Goal: Information Seeking & Learning: Compare options

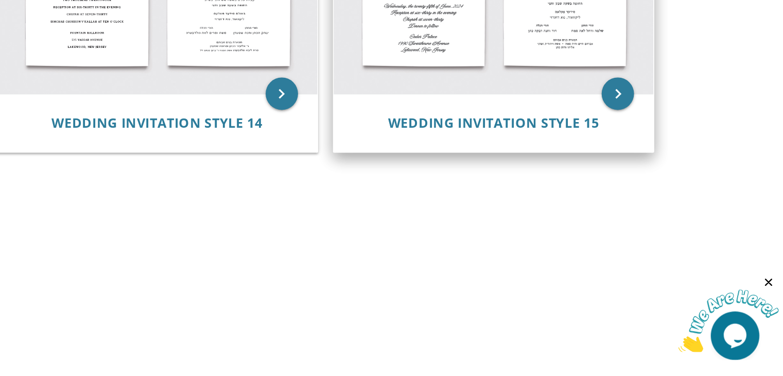
scroll to position [907, 0]
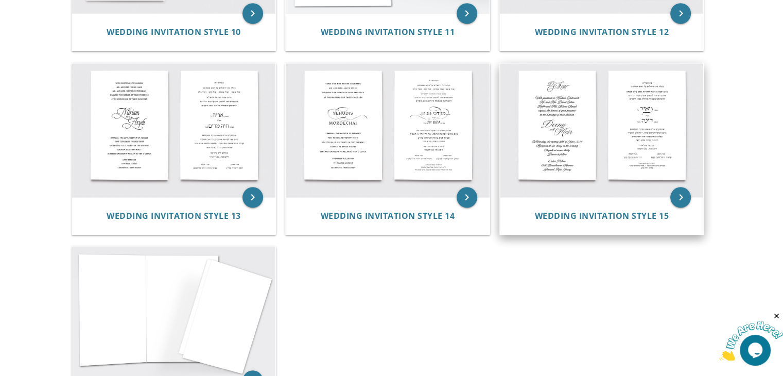
click at [579, 176] on img at bounding box center [602, 130] width 204 height 134
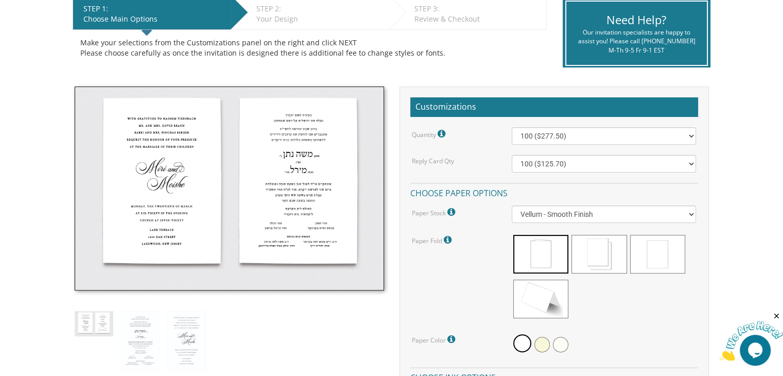
scroll to position [257, 0]
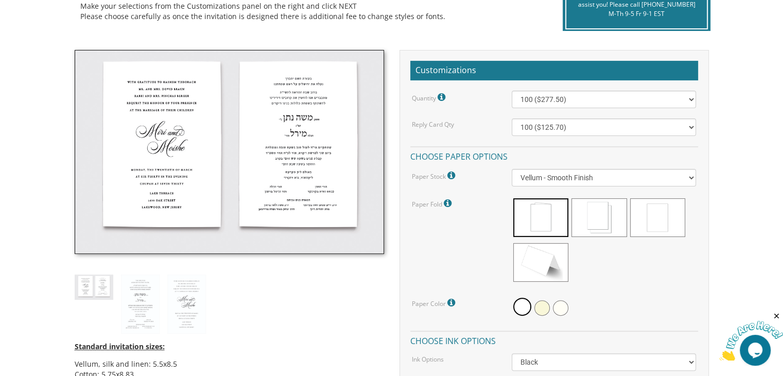
click at [251, 198] on img at bounding box center [230, 152] width 310 height 204
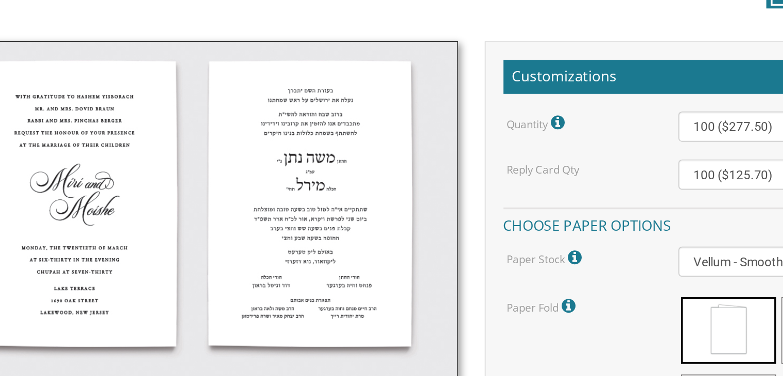
click at [229, 129] on img at bounding box center [230, 152] width 310 height 204
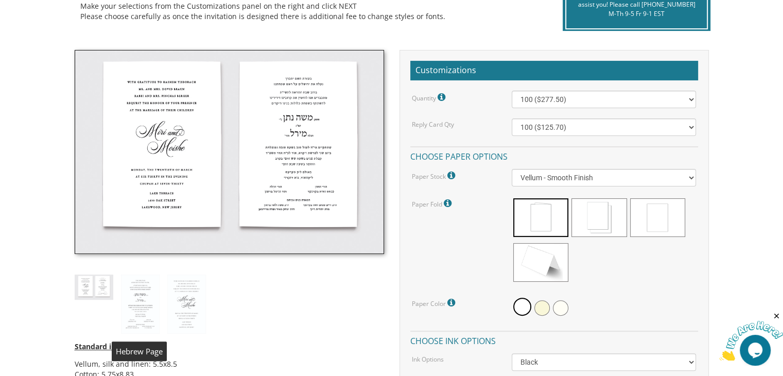
click at [132, 310] on img at bounding box center [140, 305] width 39 height 60
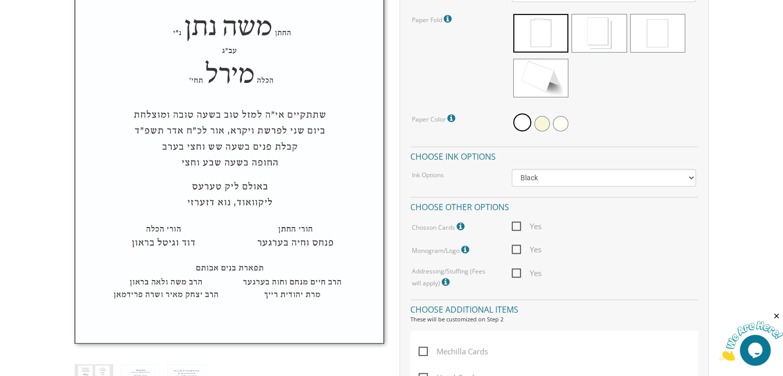
scroll to position [478, 0]
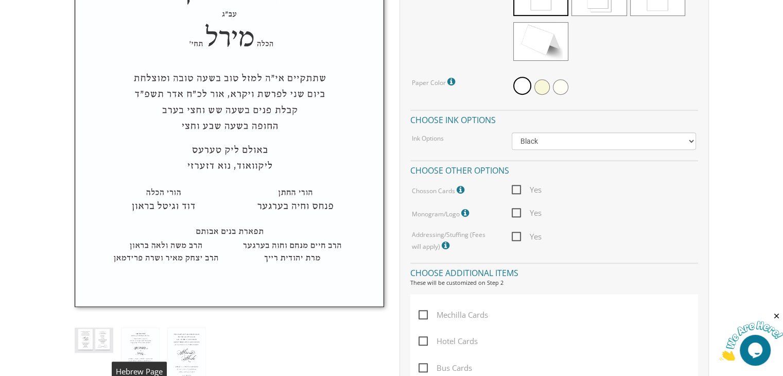
click at [144, 338] on img at bounding box center [140, 358] width 39 height 60
click at [175, 345] on img at bounding box center [186, 358] width 39 height 60
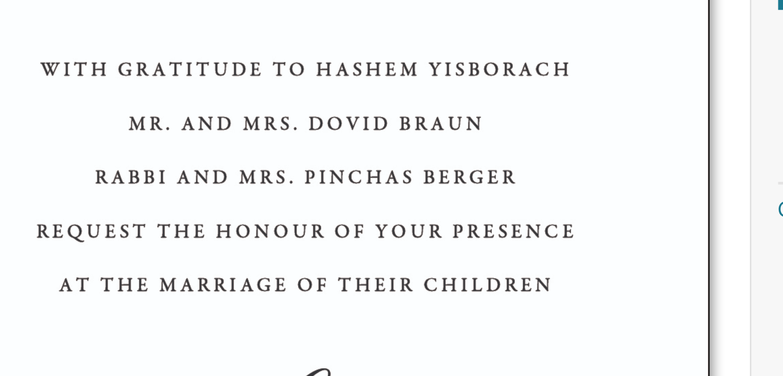
scroll to position [230, 0]
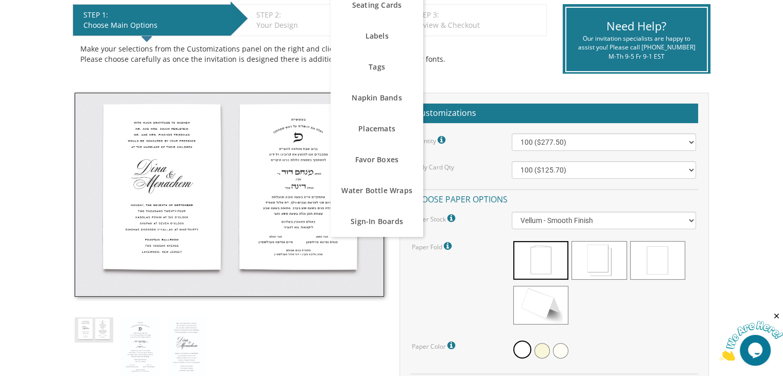
scroll to position [214, 0]
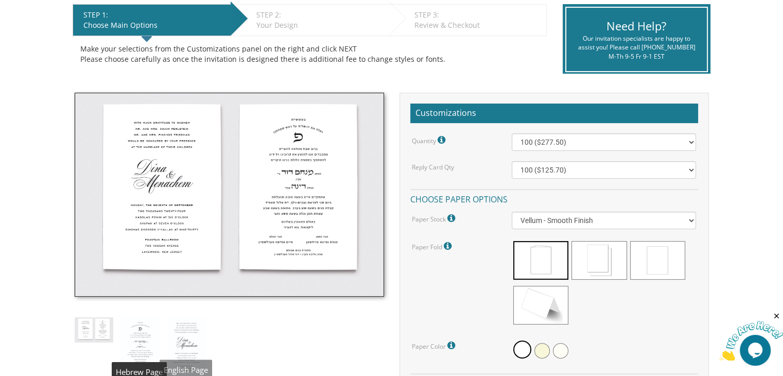
click at [146, 336] on img at bounding box center [140, 347] width 39 height 60
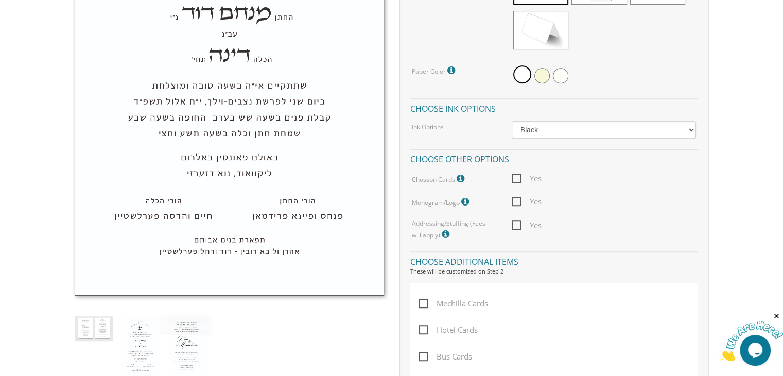
scroll to position [494, 0]
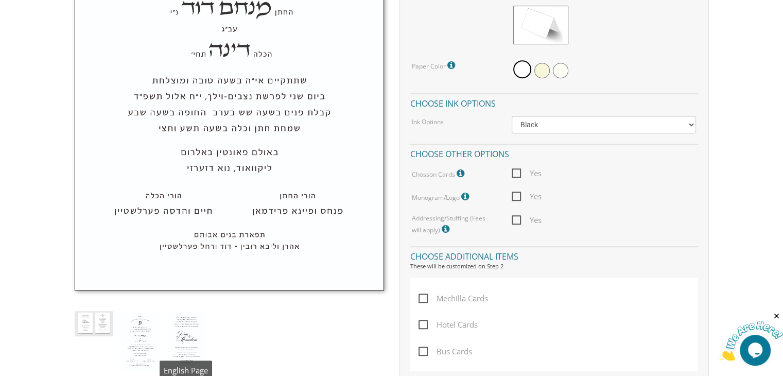
click at [184, 335] on img at bounding box center [186, 341] width 39 height 60
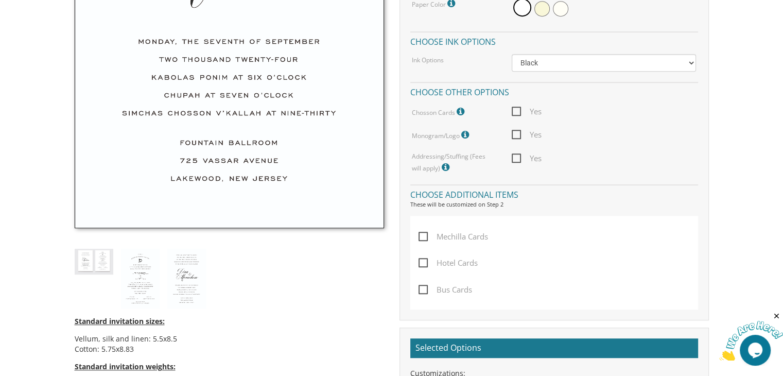
scroll to position [556, 0]
click at [183, 283] on img at bounding box center [186, 279] width 39 height 60
click at [150, 282] on img at bounding box center [140, 279] width 39 height 60
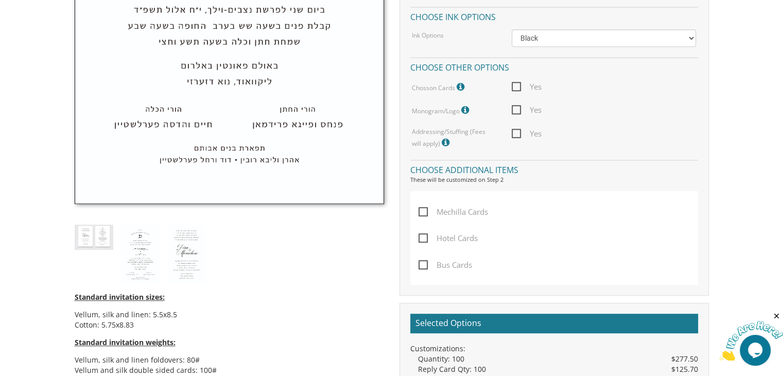
scroll to position [582, 0]
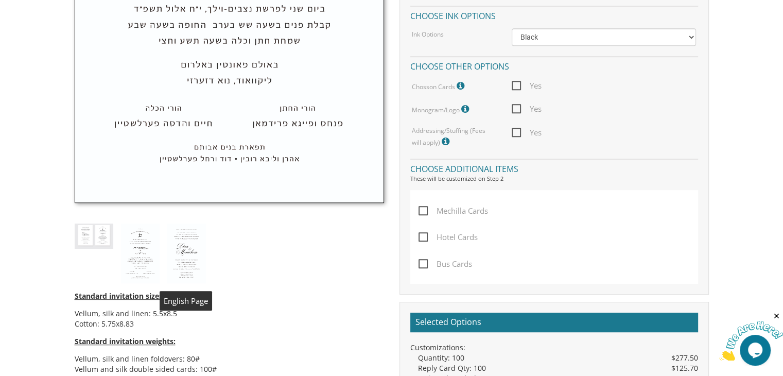
click at [190, 237] on img at bounding box center [186, 254] width 39 height 60
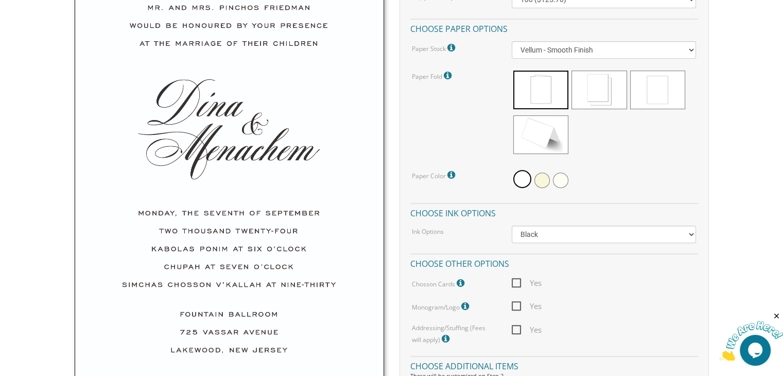
scroll to position [333, 0]
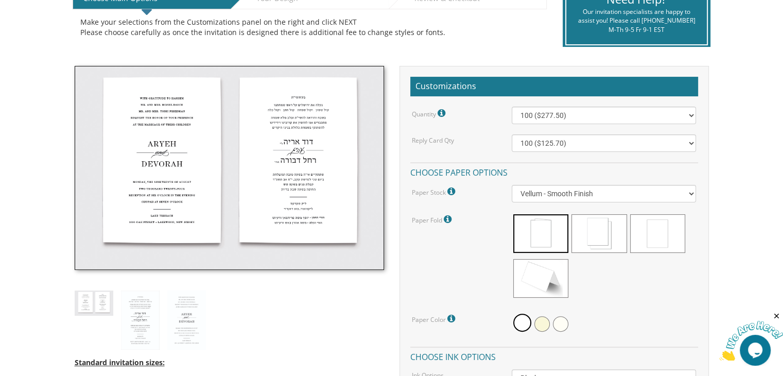
scroll to position [284, 0]
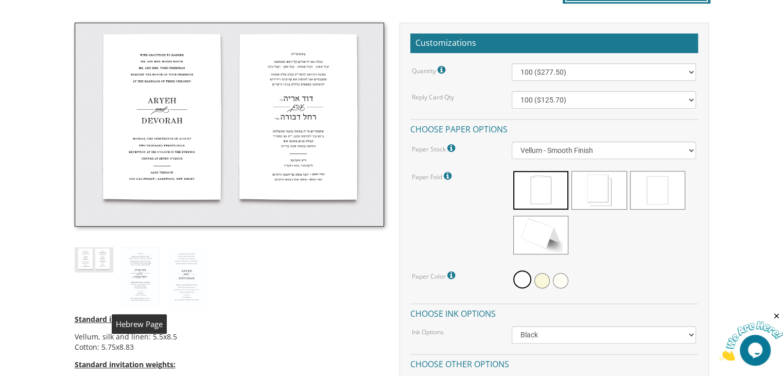
click at [151, 271] on img at bounding box center [140, 277] width 39 height 60
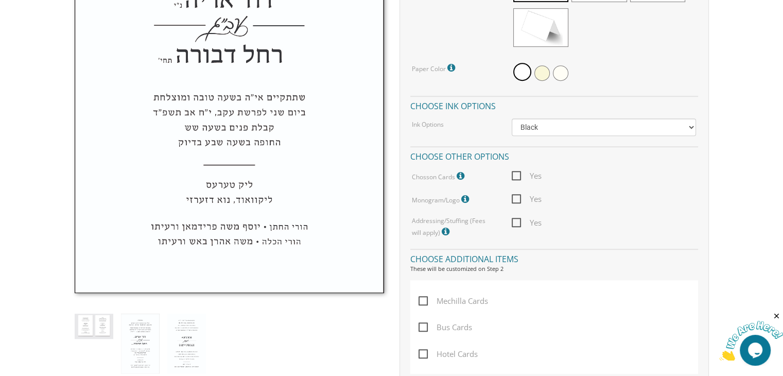
scroll to position [492, 0]
click at [181, 336] on img at bounding box center [186, 343] width 39 height 60
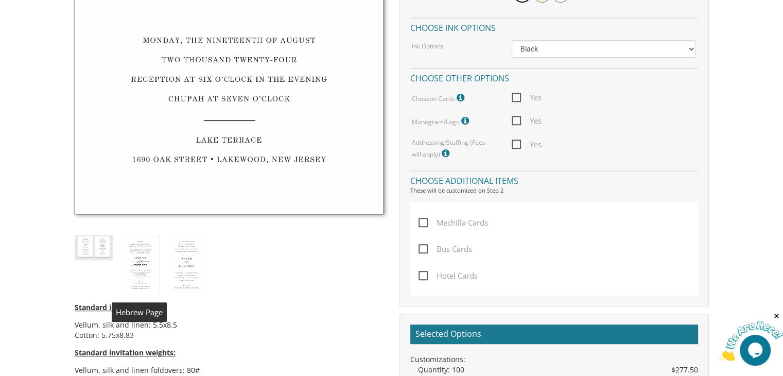
click at [136, 270] on img at bounding box center [140, 265] width 39 height 60
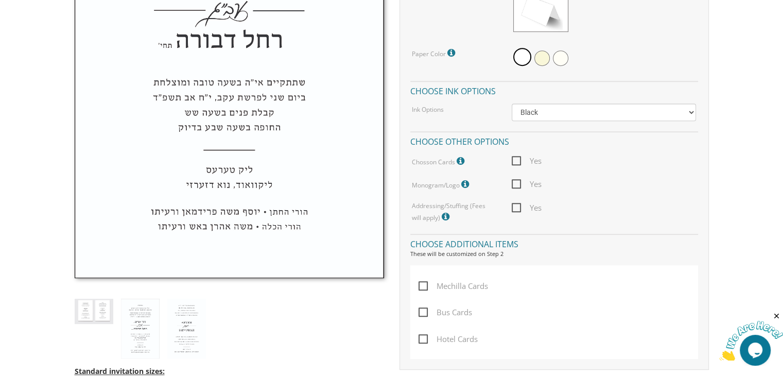
scroll to position [517, 0]
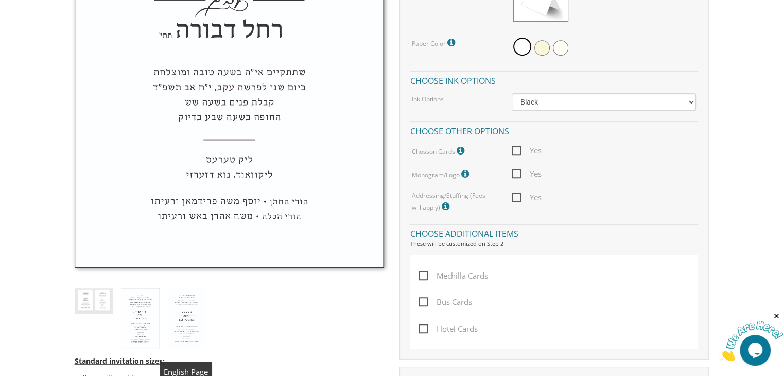
click at [183, 305] on img at bounding box center [186, 318] width 39 height 60
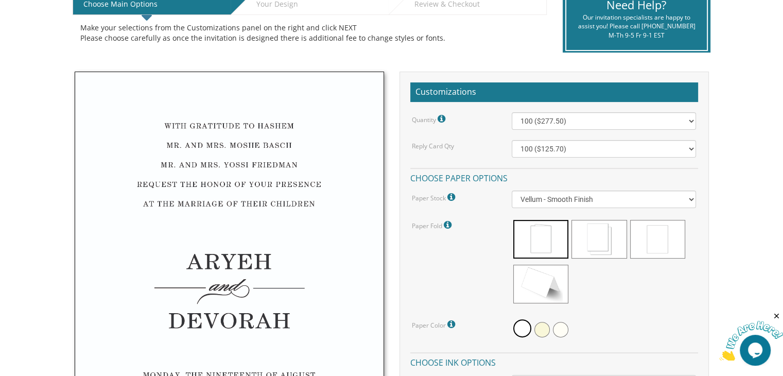
scroll to position [235, 0]
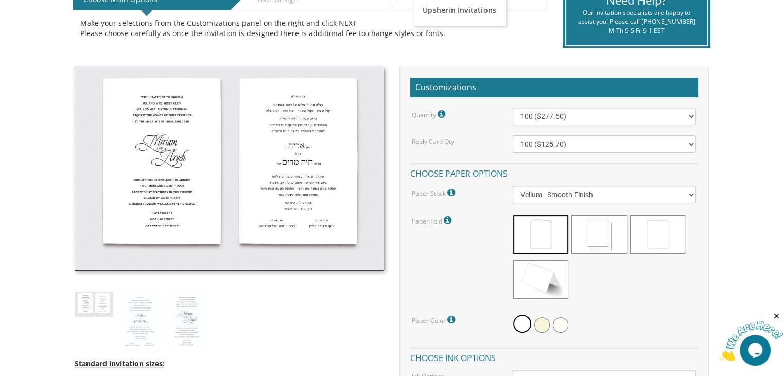
scroll to position [245, 0]
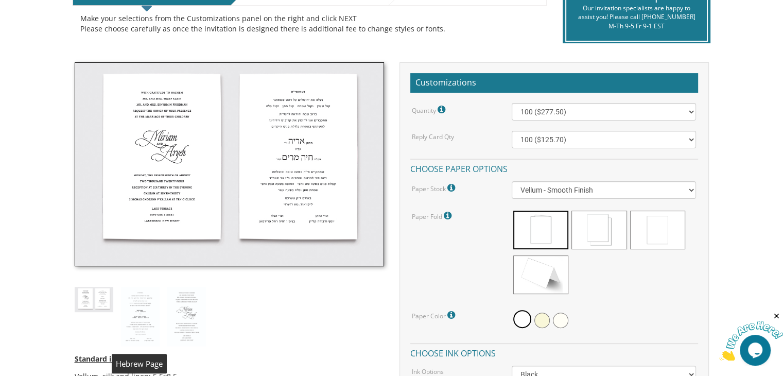
click at [149, 306] on img at bounding box center [140, 317] width 39 height 60
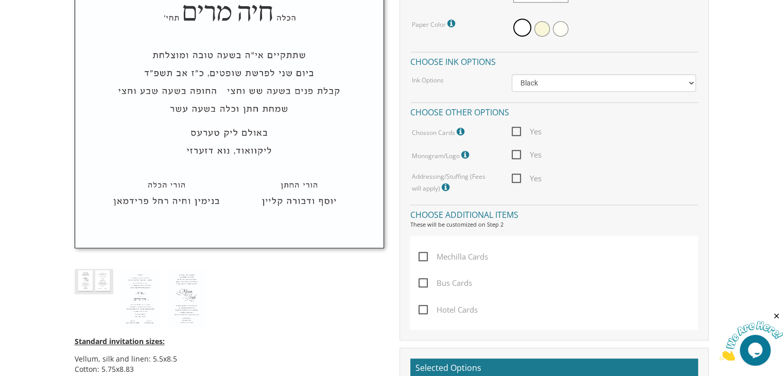
scroll to position [546, 0]
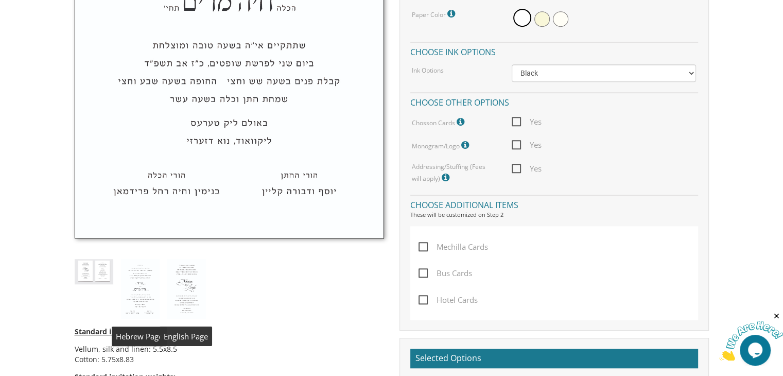
click at [191, 285] on img at bounding box center [186, 289] width 39 height 60
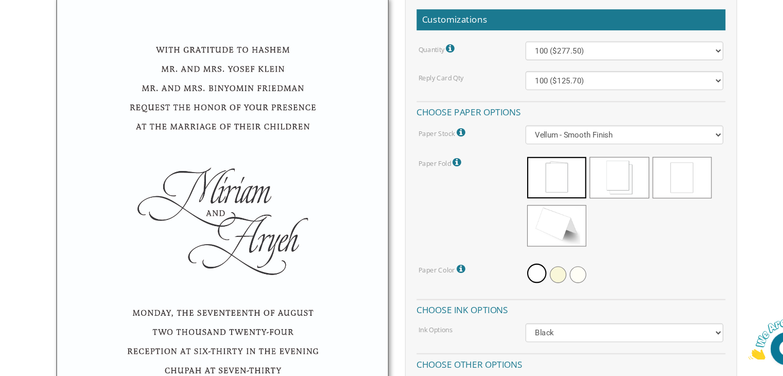
scroll to position [391, 0]
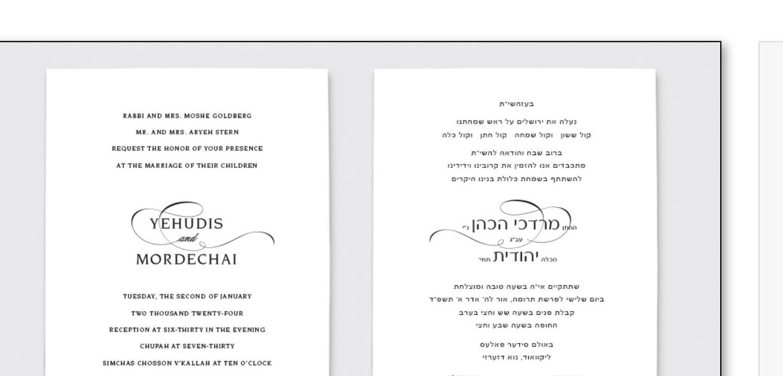
scroll to position [199, 0]
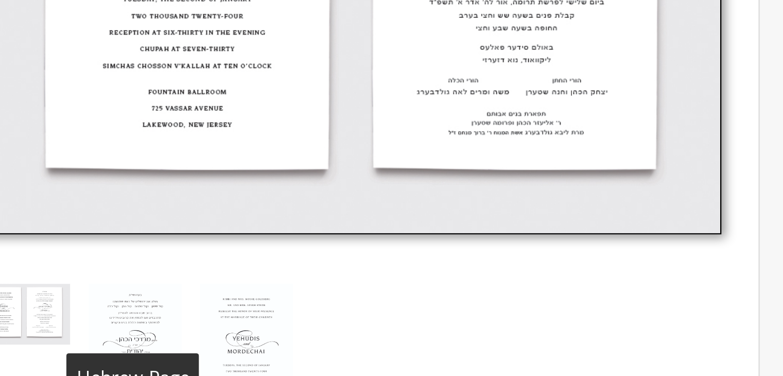
click at [132, 352] on img at bounding box center [140, 363] width 39 height 60
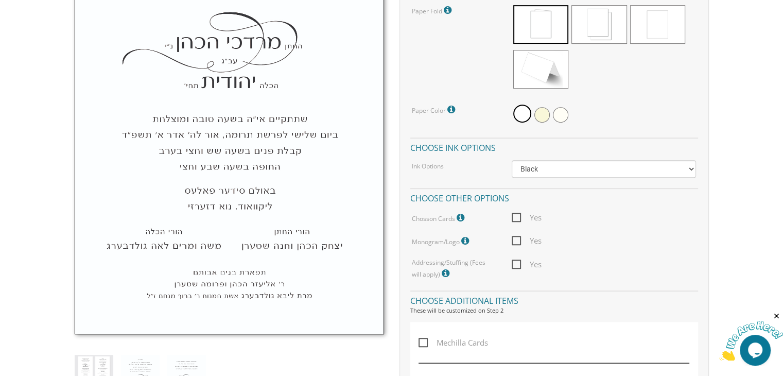
scroll to position [459, 0]
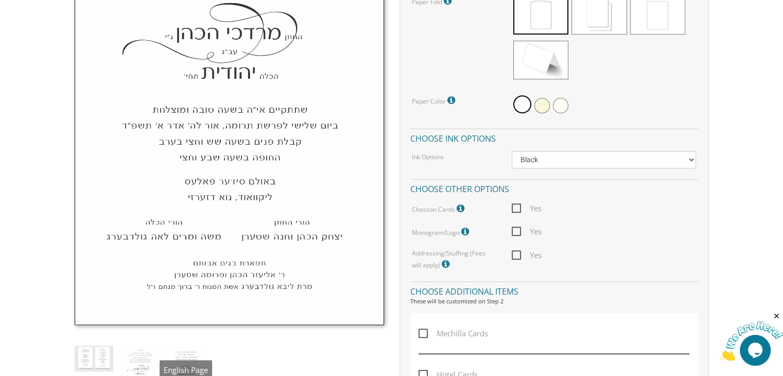
click at [183, 350] on img at bounding box center [186, 376] width 39 height 60
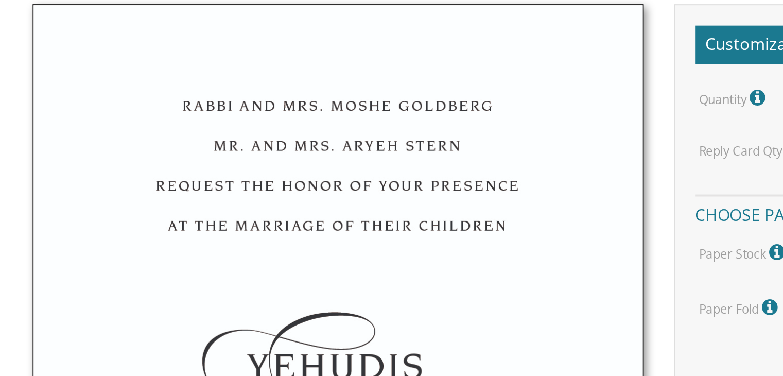
scroll to position [245, 0]
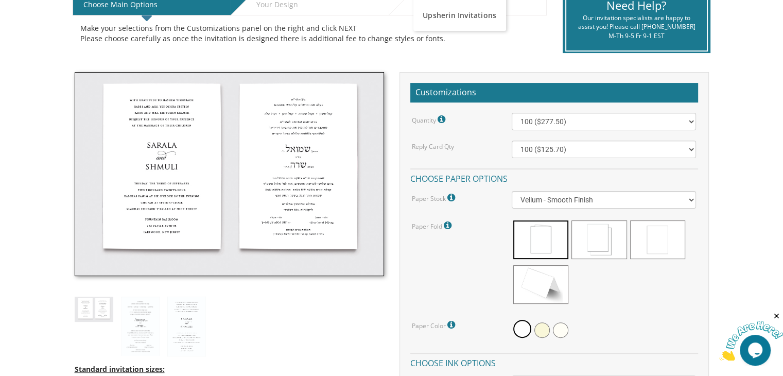
scroll to position [235, 0]
click at [167, 125] on img at bounding box center [230, 174] width 310 height 204
click at [191, 308] on img at bounding box center [186, 327] width 39 height 60
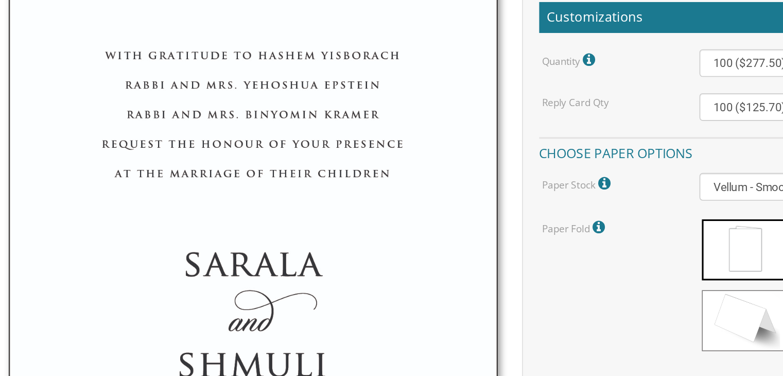
scroll to position [296, 0]
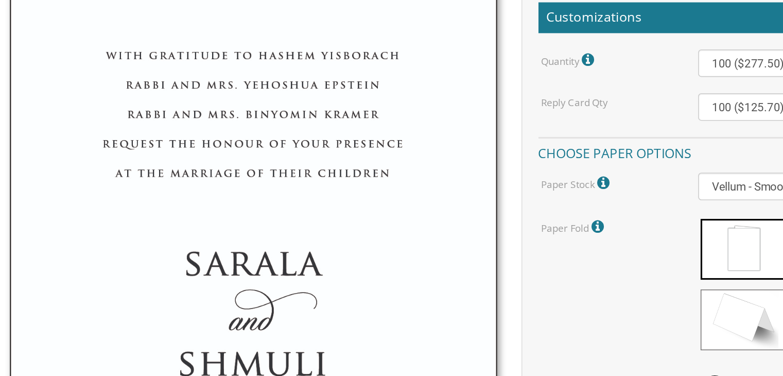
click at [309, 93] on img at bounding box center [230, 250] width 310 height 478
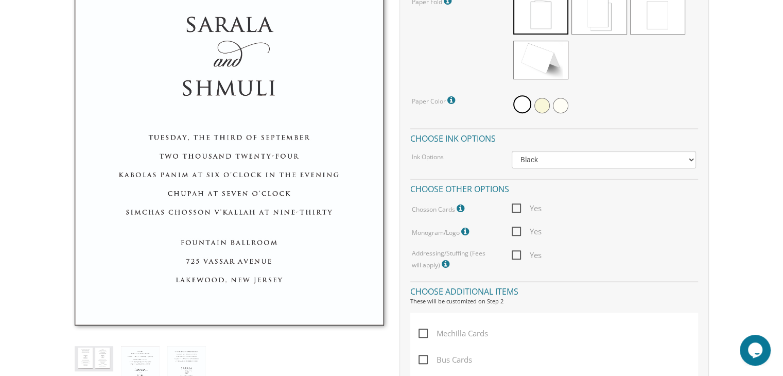
scroll to position [458, 0]
click at [462, 205] on icon at bounding box center [462, 209] width 10 height 9
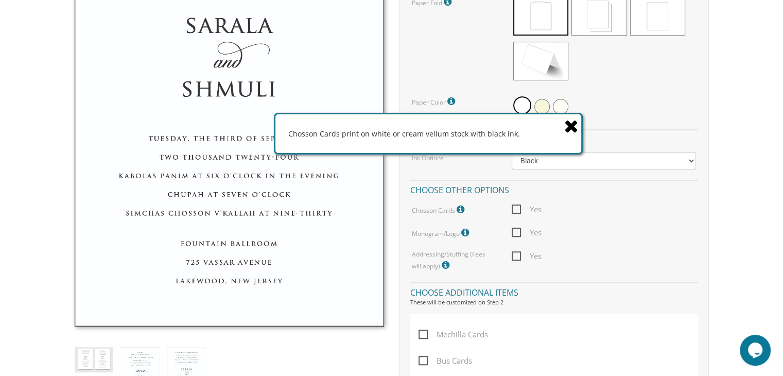
click at [568, 121] on icon at bounding box center [572, 126] width 14 height 18
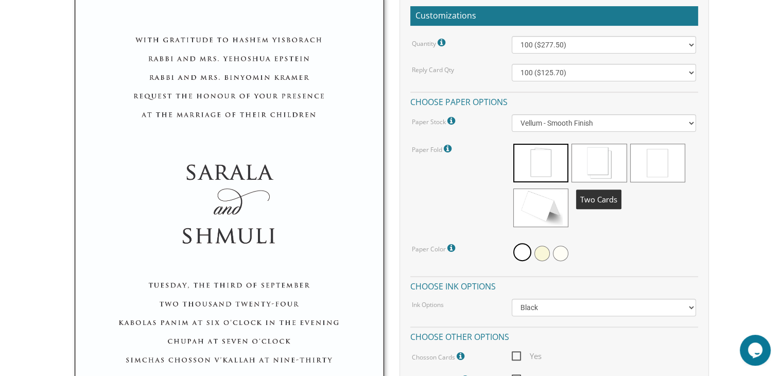
scroll to position [311, 0]
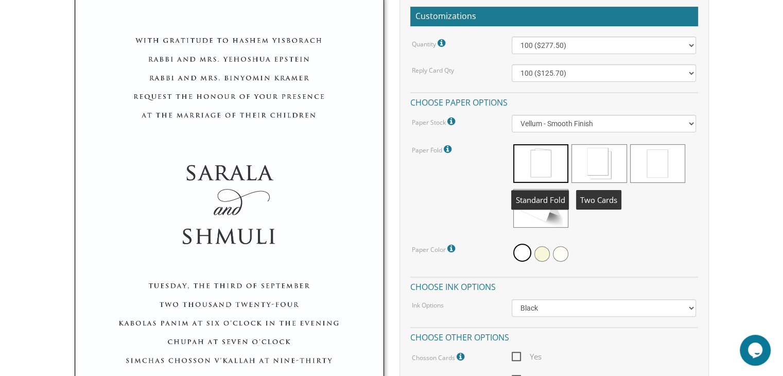
click at [600, 163] on span at bounding box center [599, 163] width 55 height 39
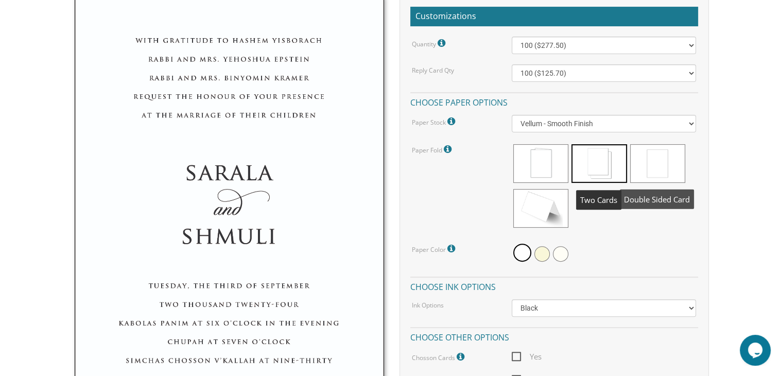
click at [641, 163] on span at bounding box center [657, 163] width 55 height 39
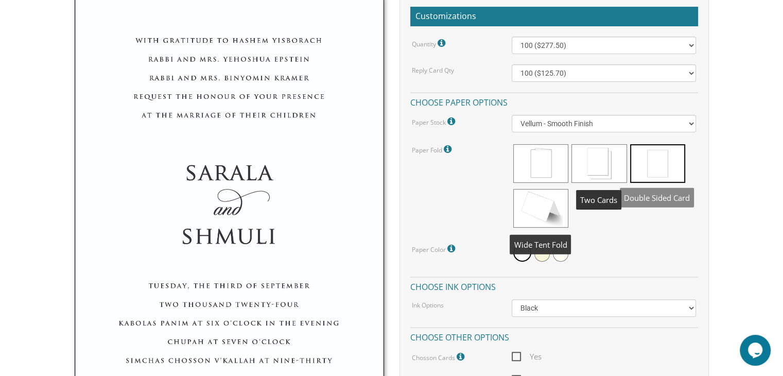
click at [538, 201] on span at bounding box center [541, 208] width 55 height 39
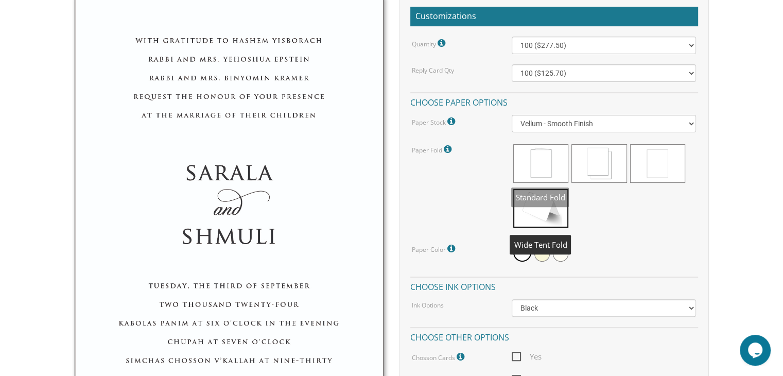
click at [542, 169] on span at bounding box center [541, 163] width 55 height 39
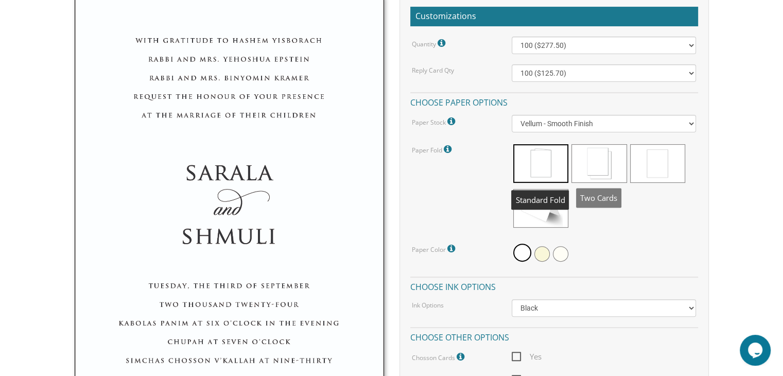
click at [594, 168] on span at bounding box center [599, 163] width 55 height 39
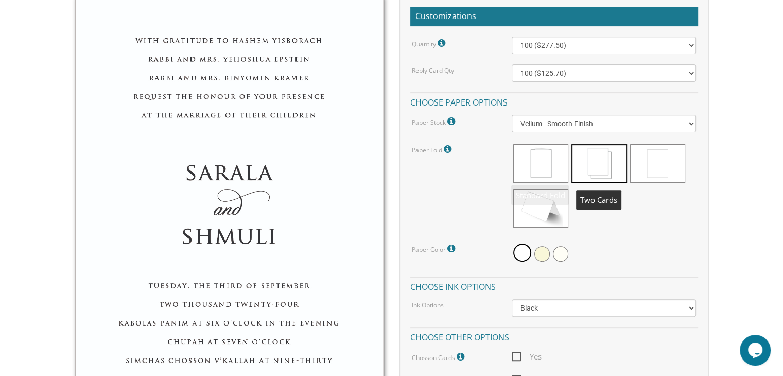
click at [651, 169] on span at bounding box center [657, 163] width 55 height 39
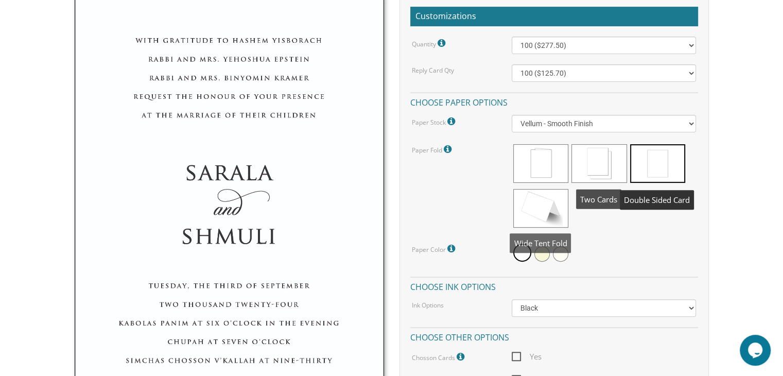
click at [527, 211] on span at bounding box center [541, 208] width 55 height 39
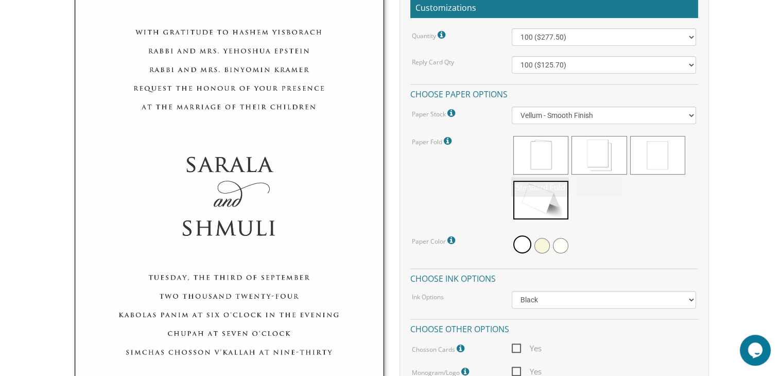
scroll to position [0, 0]
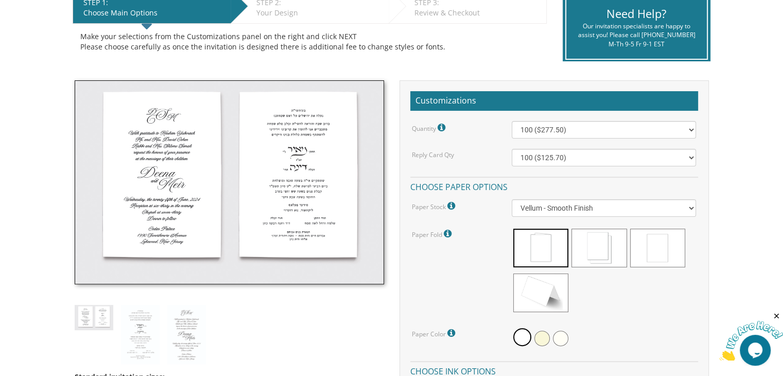
click at [253, 146] on img at bounding box center [230, 182] width 310 height 204
click at [139, 321] on img at bounding box center [140, 335] width 39 height 60
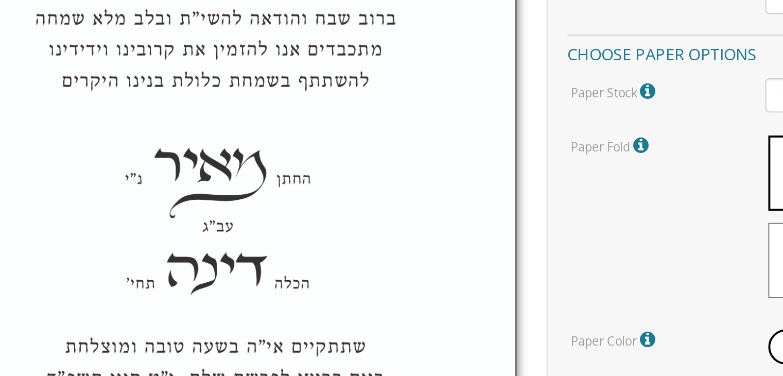
scroll to position [318, 0]
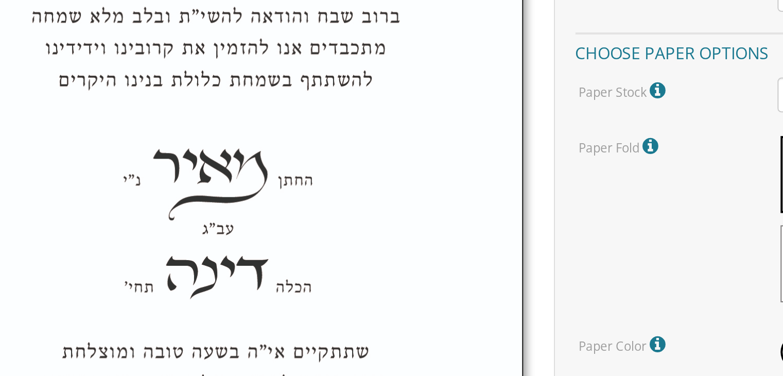
click at [243, 145] on img at bounding box center [230, 227] width 310 height 477
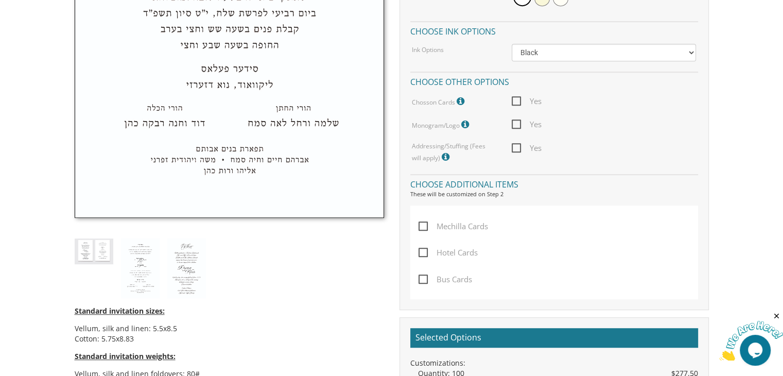
scroll to position [569, 0]
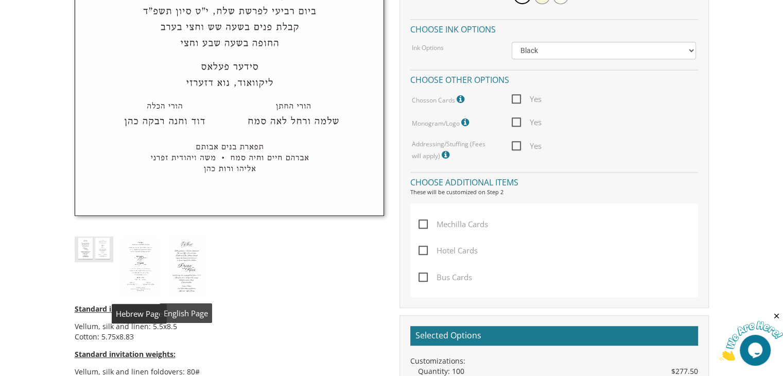
click at [189, 252] on img at bounding box center [186, 266] width 39 height 60
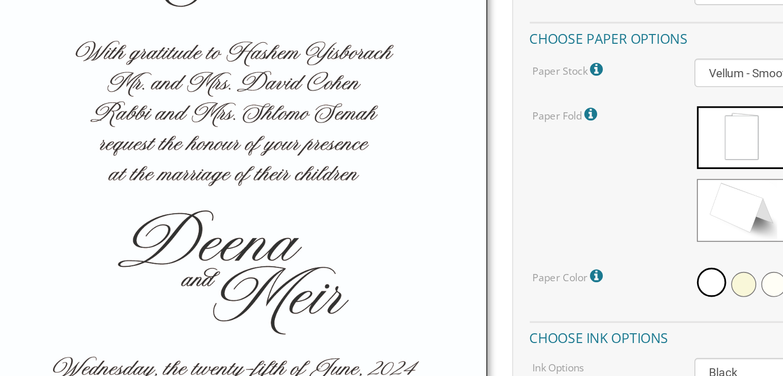
scroll to position [387, 0]
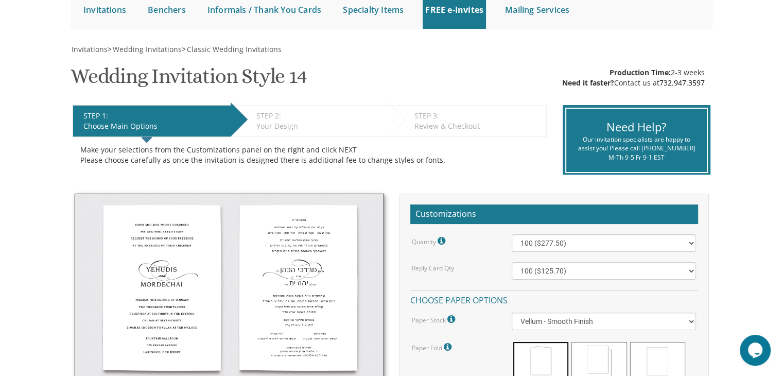
scroll to position [265, 0]
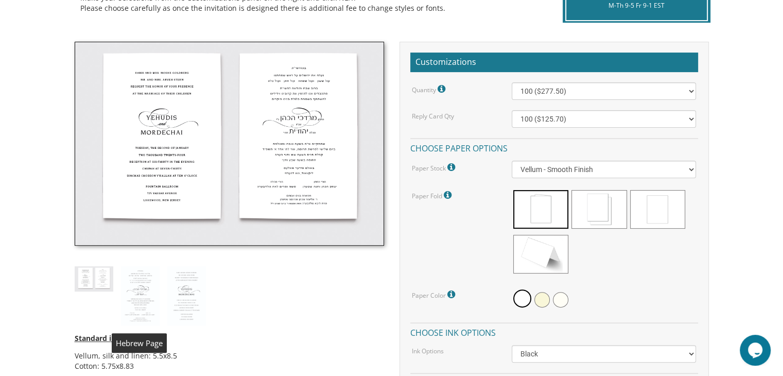
click at [144, 289] on img at bounding box center [140, 296] width 39 height 60
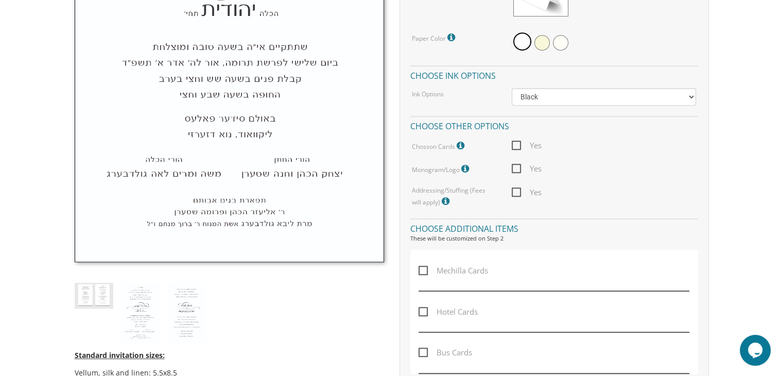
scroll to position [523, 0]
click at [204, 281] on div "Standard invitation sizes: Vellum, silk and linen: 5.5x8.5 Cotton: 5.75x8.83 St…" at bounding box center [229, 169] width 325 height 771
click at [191, 294] on img at bounding box center [186, 312] width 39 height 60
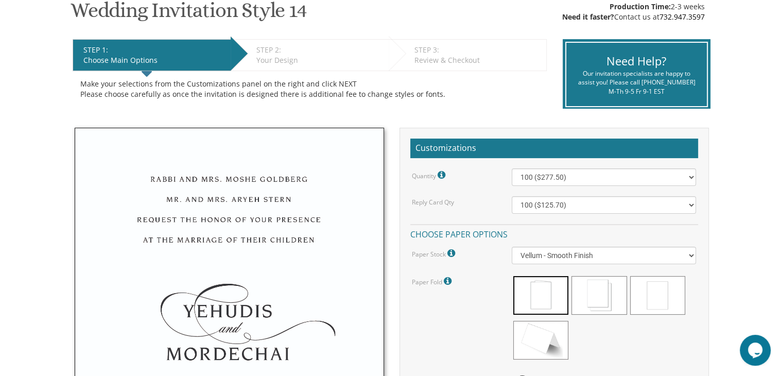
scroll to position [186, 0]
